Goal: Entertainment & Leisure: Consume media (video, audio)

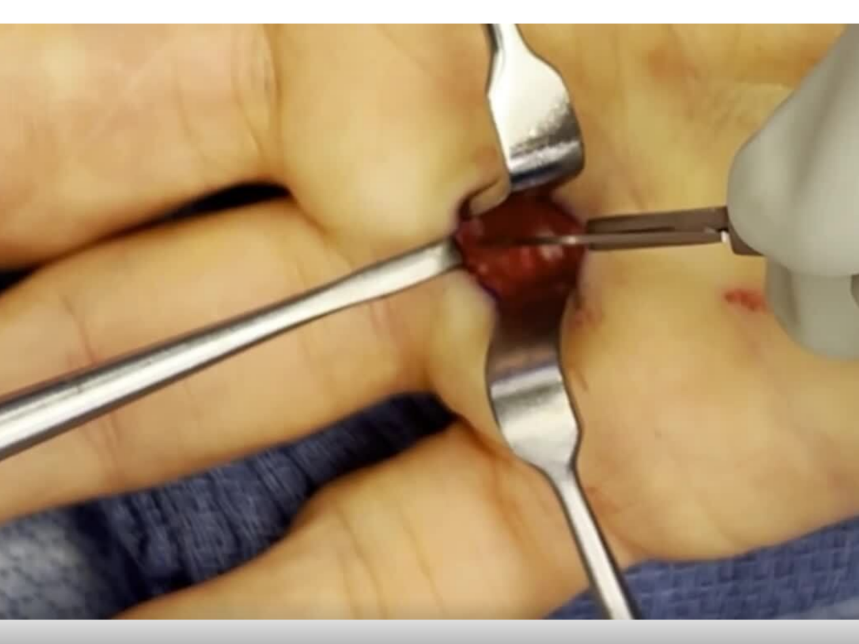
click at [122, 223] on div "10 seconds Tap to unmute" at bounding box center [429, 321] width 859 height 643
click at [115, 240] on div "10 seconds Tap to unmute" at bounding box center [429, 321] width 859 height 643
click at [145, 235] on div "10 seconds Tap to unmute" at bounding box center [429, 321] width 859 height 643
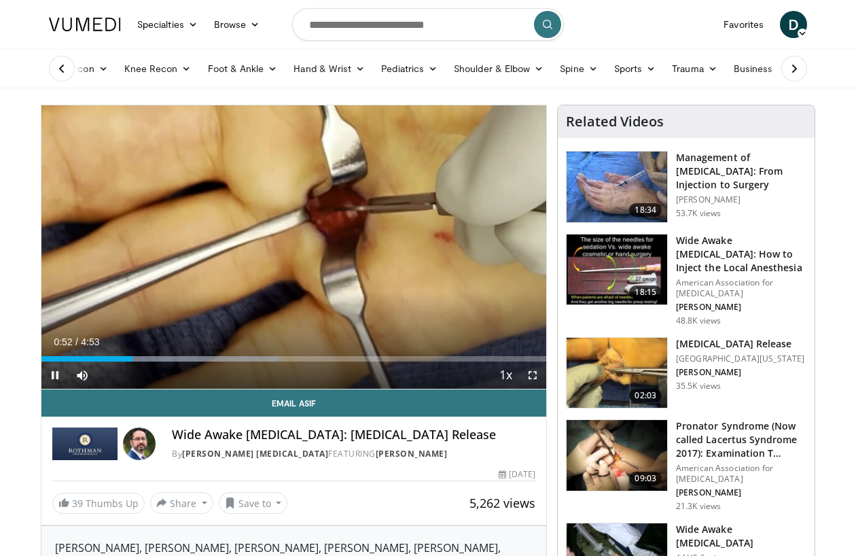
click at [359, 244] on div "10 seconds Tap to unmute" at bounding box center [293, 246] width 505 height 283
click at [141, 357] on div "Progress Bar" at bounding box center [173, 358] width 217 height 5
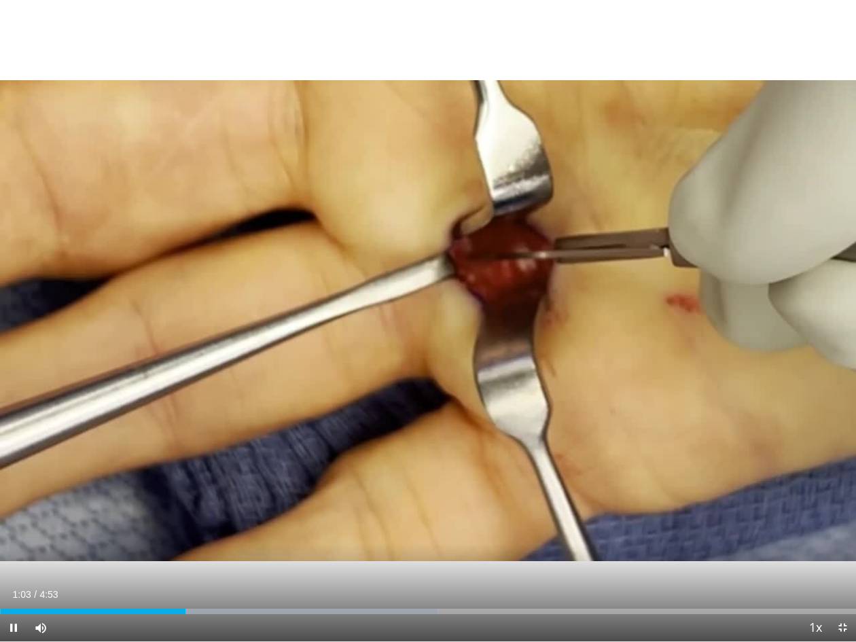
scroll to position [0, 19]
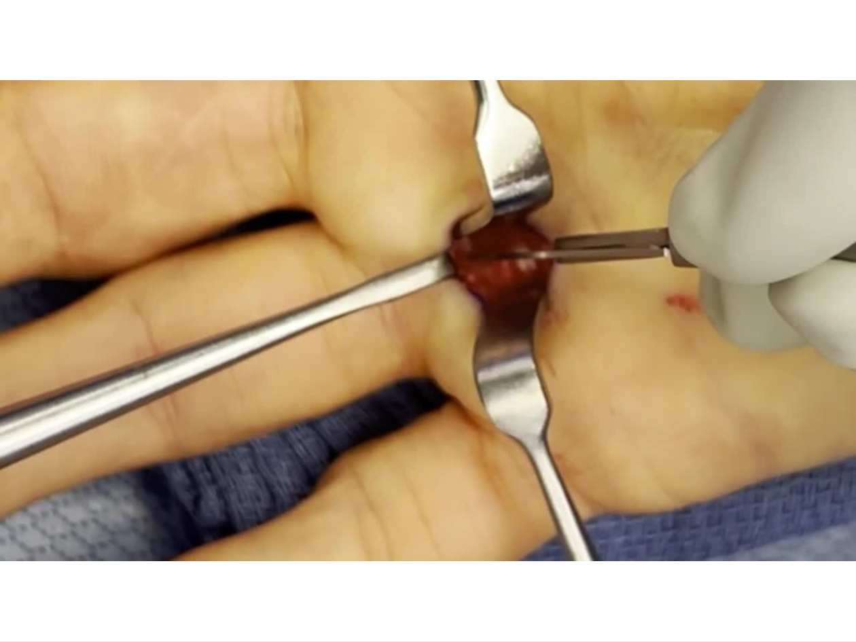
click at [140, 505] on div "Progress Bar" at bounding box center [95, 638] width 190 height 5
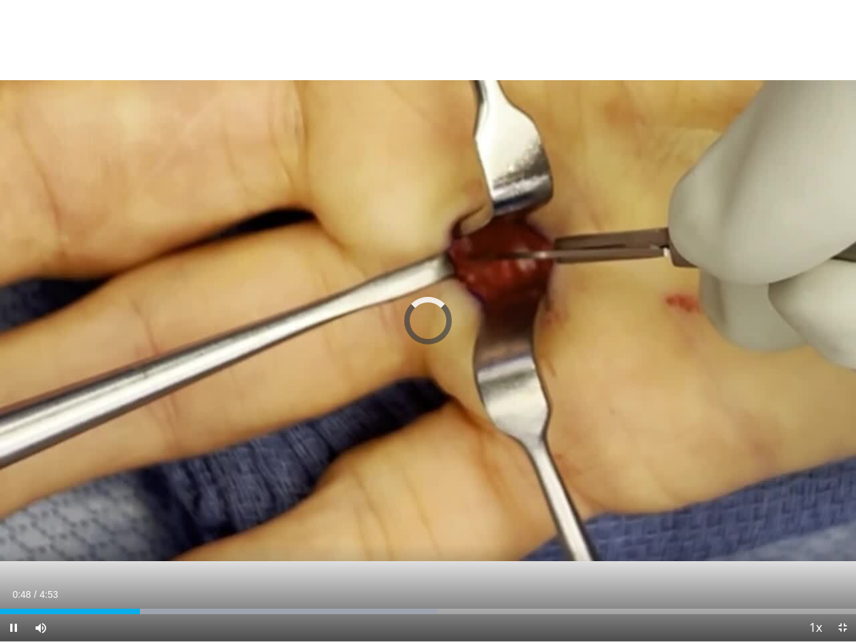
click at [145, 505] on div "Progress Bar" at bounding box center [247, 611] width 379 height 5
click at [119, 505] on div "Loaded : 51.12%" at bounding box center [428, 607] width 856 height 13
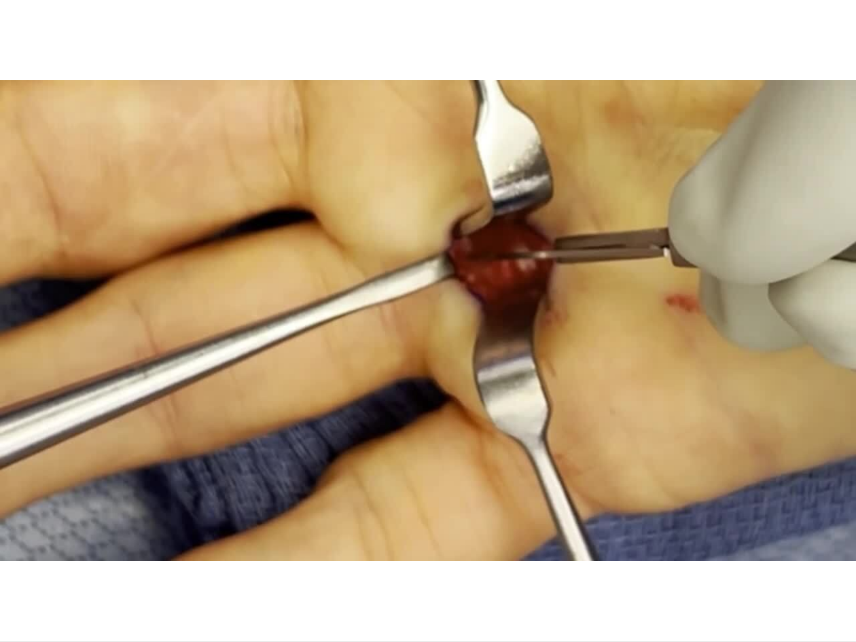
click at [92, 505] on div "Loaded : 51.12%" at bounding box center [428, 634] width 856 height 13
click at [90, 484] on div "10 seconds Tap to unmute" at bounding box center [428, 320] width 856 height 641
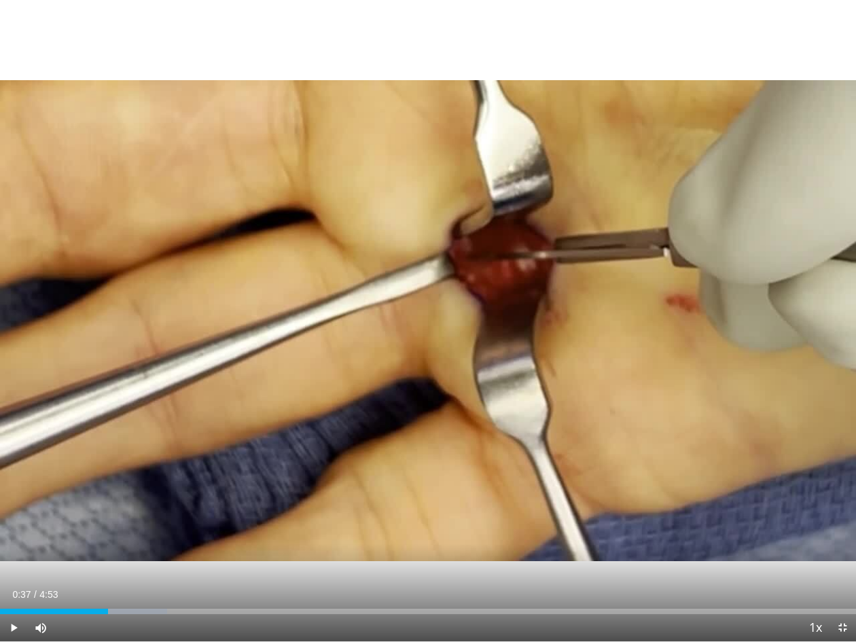
click at [68, 505] on div "Progress Bar" at bounding box center [54, 611] width 108 height 5
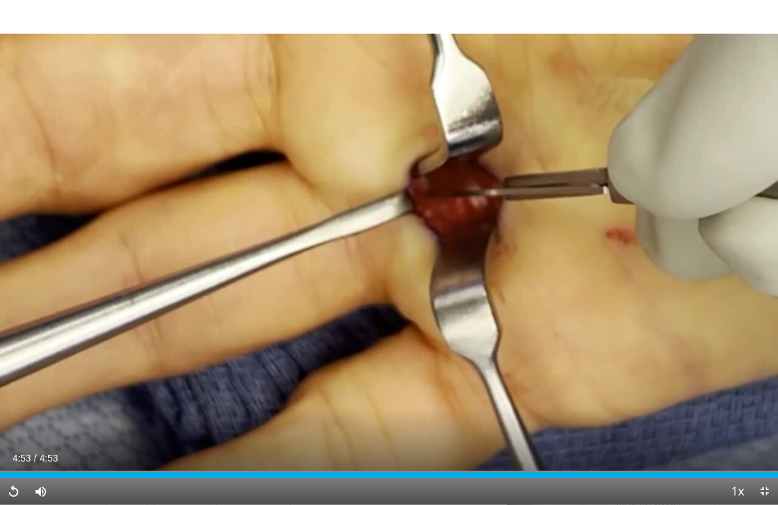
scroll to position [242, 0]
click at [566, 328] on img at bounding box center [557, 323] width 101 height 71
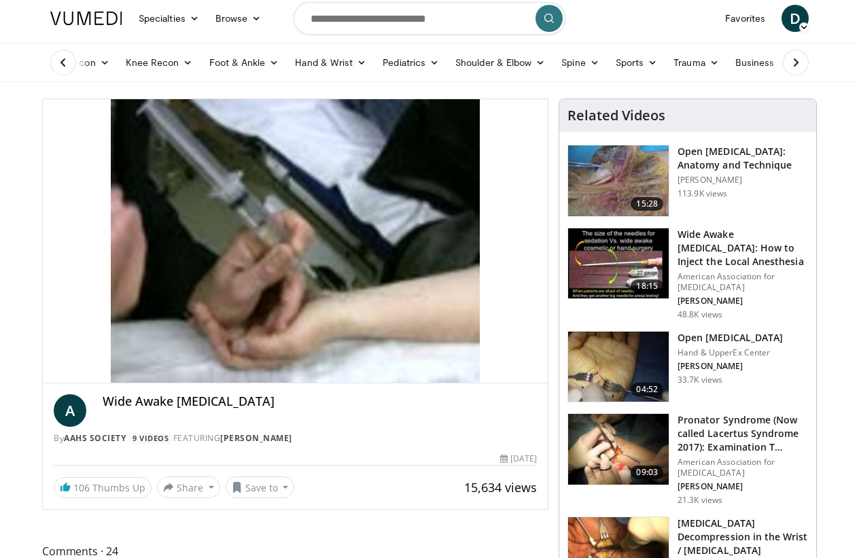
scroll to position [7, 10]
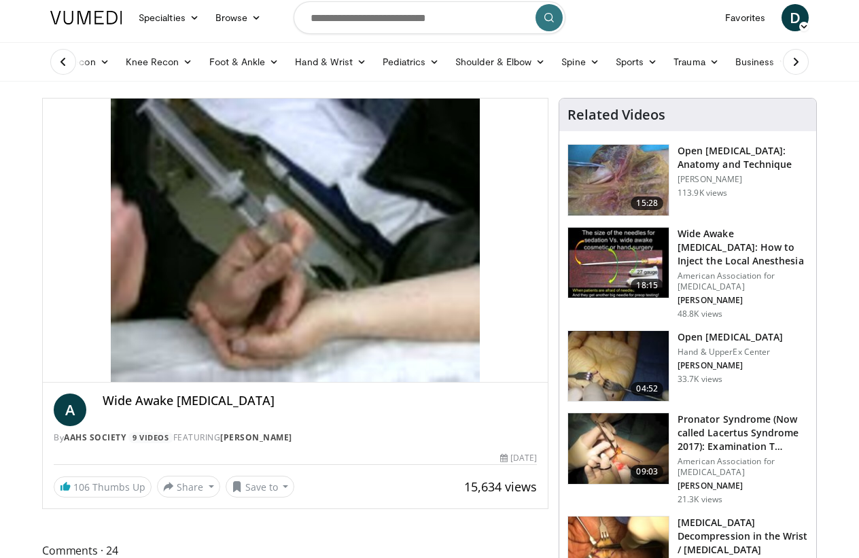
click at [467, 251] on div "10 seconds Tap to unmute" at bounding box center [295, 239] width 505 height 283
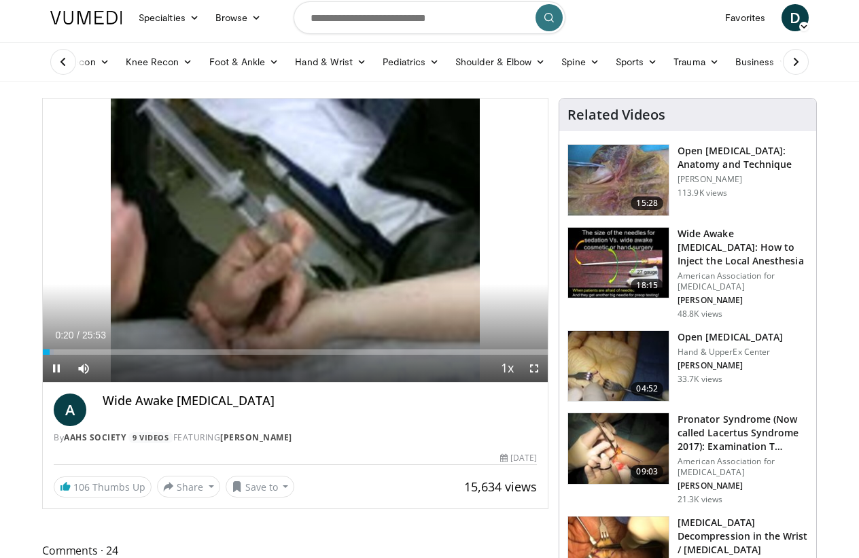
click at [487, 271] on div "10 seconds Tap to unmute" at bounding box center [295, 239] width 505 height 283
click at [456, 224] on div "10 seconds Tap to unmute" at bounding box center [295, 239] width 505 height 283
click at [450, 232] on div "10 seconds Tap to unmute" at bounding box center [295, 239] width 505 height 283
click at [391, 229] on div "10 seconds Tap to unmute" at bounding box center [295, 239] width 505 height 283
click at [505, 262] on div "10 seconds Tap to unmute" at bounding box center [295, 239] width 505 height 283
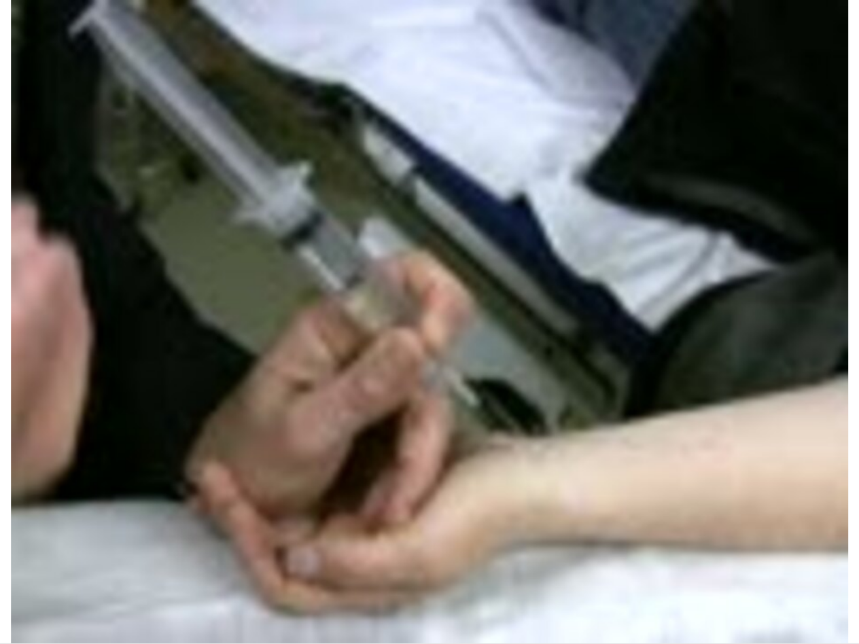
scroll to position [0, 0]
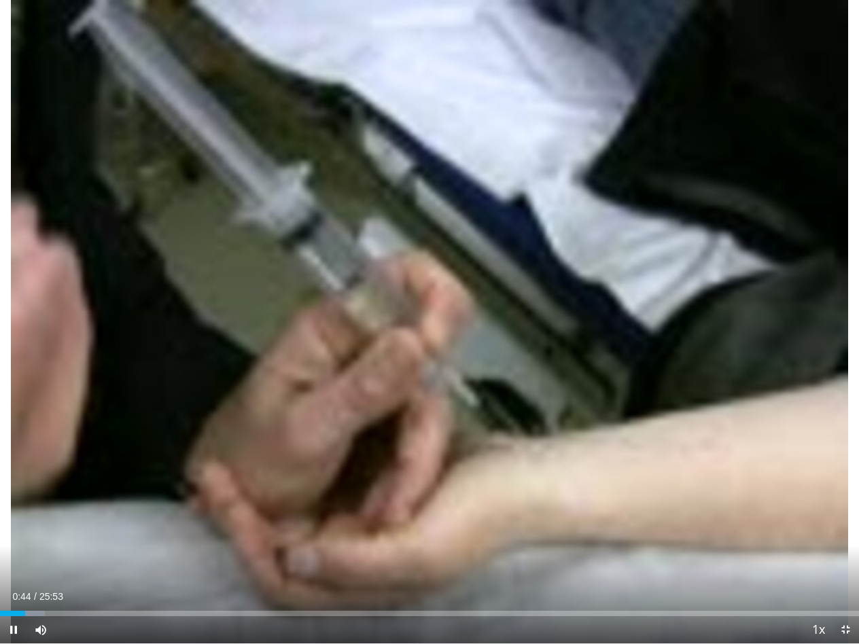
click at [525, 239] on div "10 seconds Tap to unmute" at bounding box center [429, 321] width 859 height 643
click at [709, 324] on div "10 seconds Tap to unmute" at bounding box center [429, 321] width 859 height 643
click at [131, 266] on div "10 seconds Tap to unmute" at bounding box center [429, 321] width 859 height 643
click at [128, 273] on div "10 seconds Tap to unmute" at bounding box center [429, 321] width 859 height 643
click at [391, 349] on div "10 seconds Tap to unmute" at bounding box center [429, 321] width 859 height 643
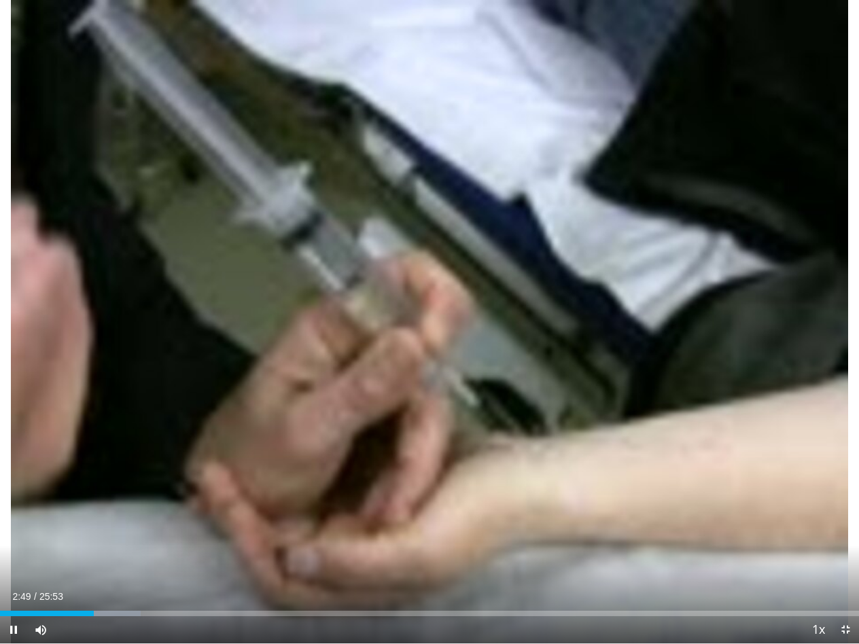
click at [245, 505] on div "10 seconds Tap to unmute" at bounding box center [429, 321] width 859 height 643
click at [232, 505] on div "10 seconds Tap to unmute" at bounding box center [429, 321] width 859 height 643
click at [100, 505] on div "Progress Bar" at bounding box center [106, 613] width 69 height 5
click at [123, 242] on div "10 seconds Tap to unmute" at bounding box center [429, 321] width 859 height 643
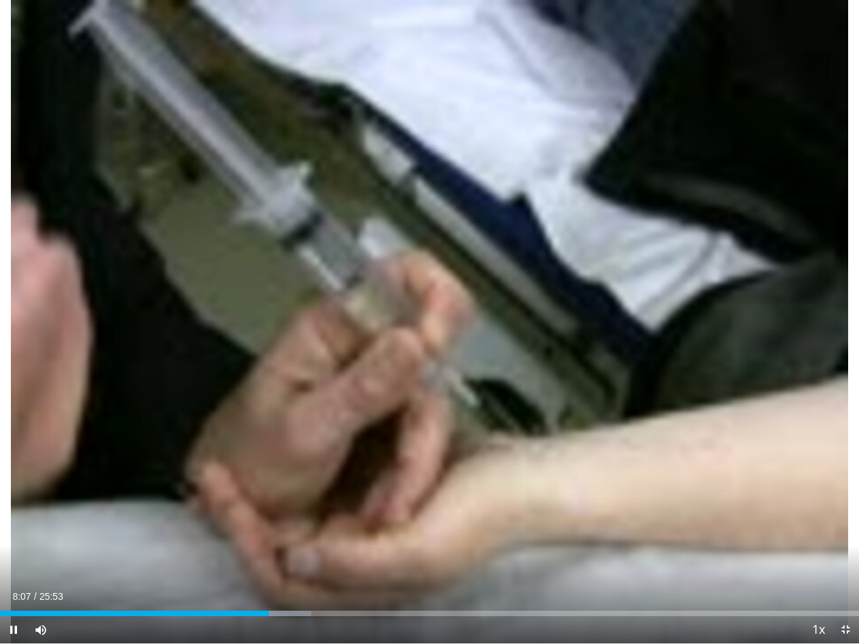
click at [281, 505] on div "10 seconds Tap to unmute" at bounding box center [429, 321] width 859 height 643
click at [261, 505] on div "Loaded : 36.68%" at bounding box center [429, 609] width 859 height 13
click at [122, 231] on div "10 seconds Tap to unmute" at bounding box center [429, 321] width 859 height 643
click at [710, 284] on div "10 seconds Tap to unmute" at bounding box center [429, 321] width 859 height 643
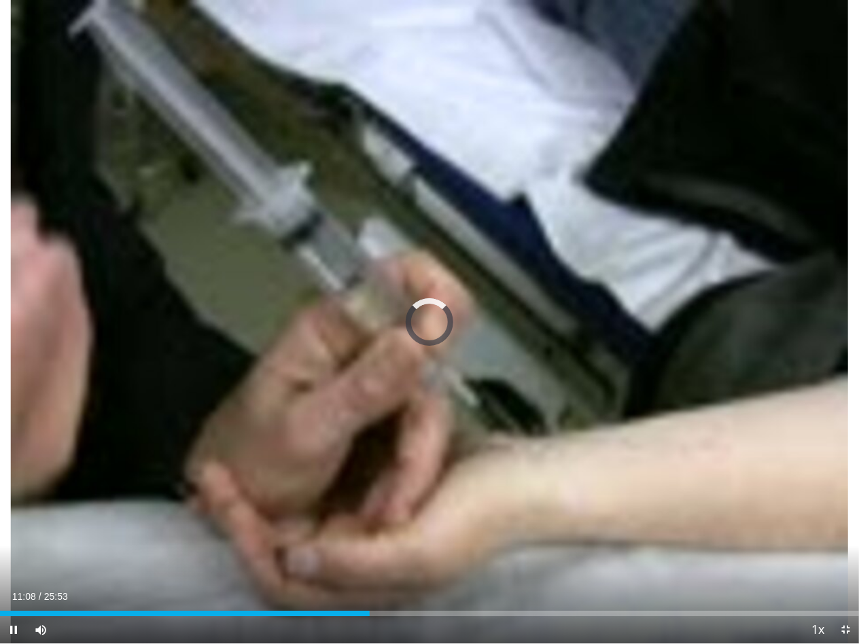
scroll to position [0, 18]
click at [284, 505] on div "10 seconds Tap to unmute" at bounding box center [429, 321] width 859 height 643
click at [300, 505] on div "10 seconds Tap to unmute" at bounding box center [429, 321] width 859 height 643
click at [305, 505] on div "10 seconds Tap to unmute" at bounding box center [429, 321] width 859 height 643
click at [315, 505] on div "10 seconds Tap to unmute" at bounding box center [429, 321] width 859 height 643
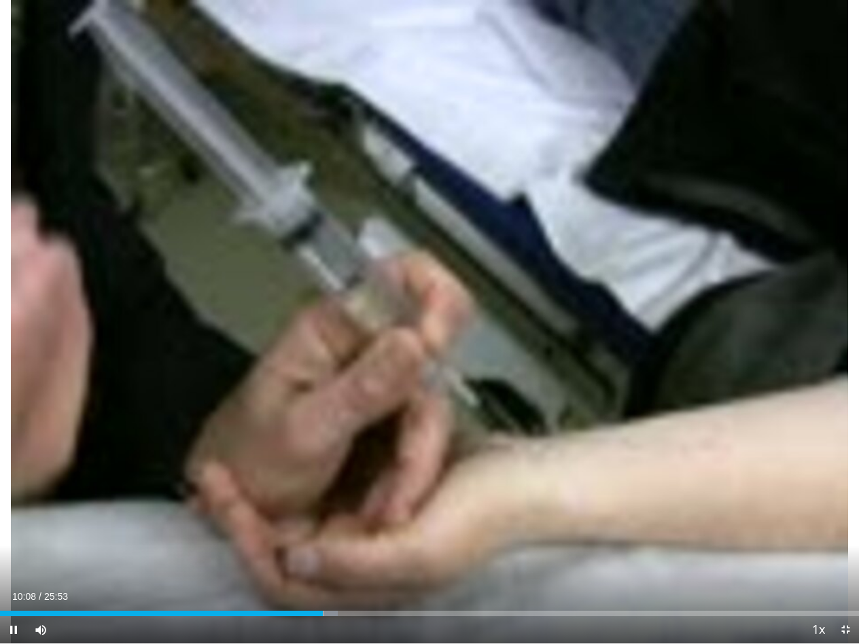
click at [336, 505] on div "Progress Bar" at bounding box center [330, 613] width 14 height 5
click at [697, 321] on div "10 seconds Tap to unmute" at bounding box center [429, 321] width 859 height 643
click at [343, 505] on div "10 seconds Tap to unmute" at bounding box center [429, 321] width 859 height 643
click at [146, 279] on div "10 seconds Tap to unmute" at bounding box center [429, 321] width 859 height 643
